Goal: Check status

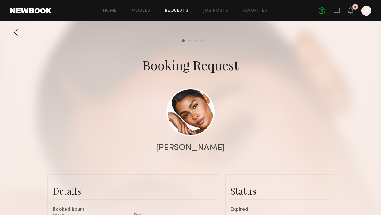
scroll to position [404, 0]
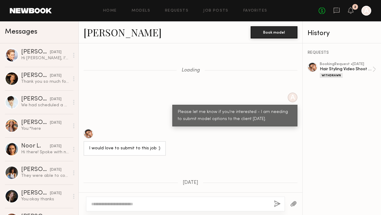
scroll to position [389, 0]
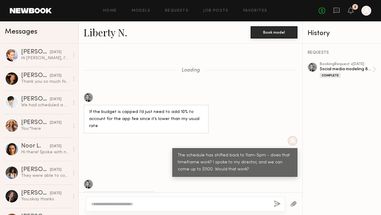
scroll to position [293, 0]
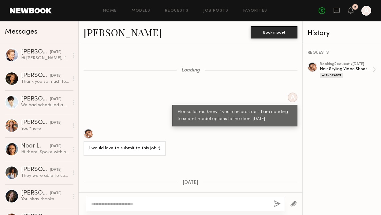
scroll to position [389, 0]
